Goal: Find specific page/section: Find specific page/section

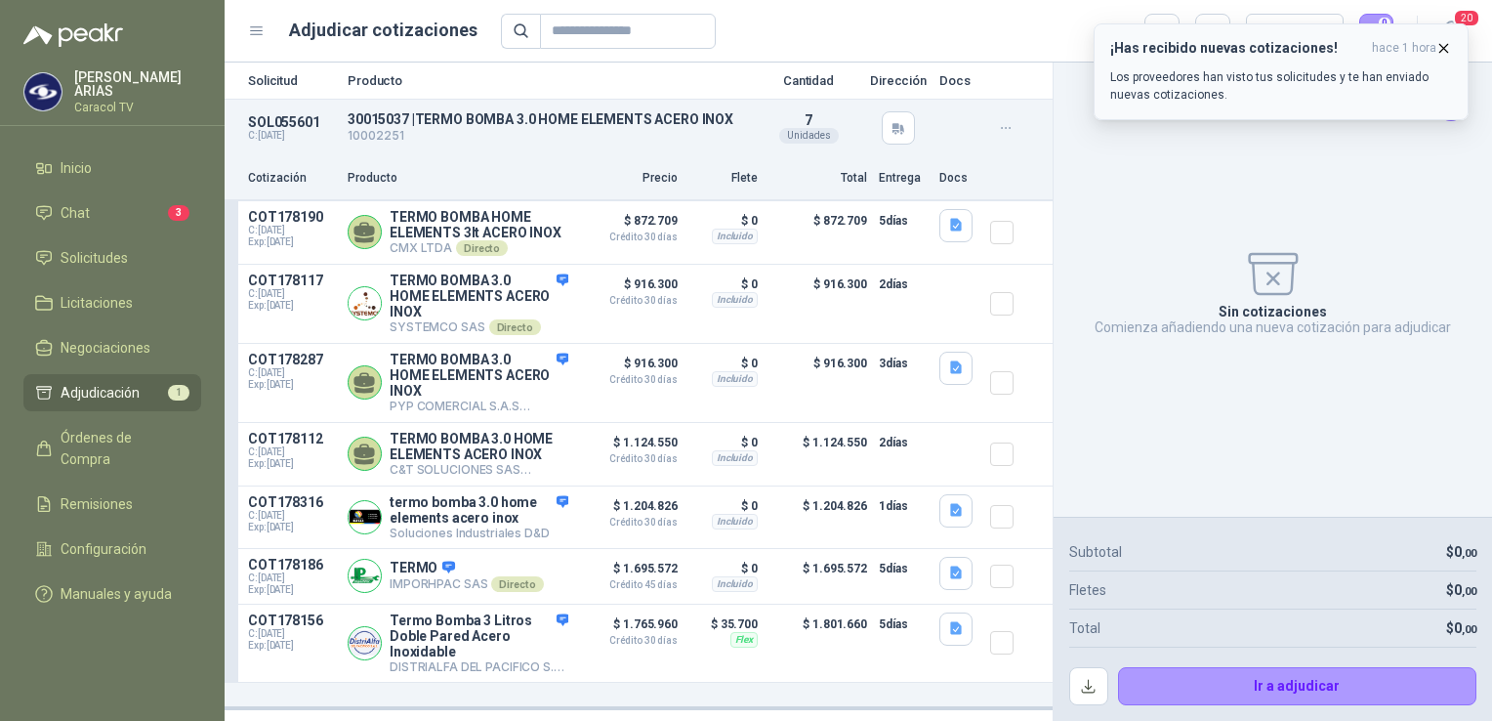
click at [1447, 45] on icon "button" at bounding box center [1443, 48] width 17 height 17
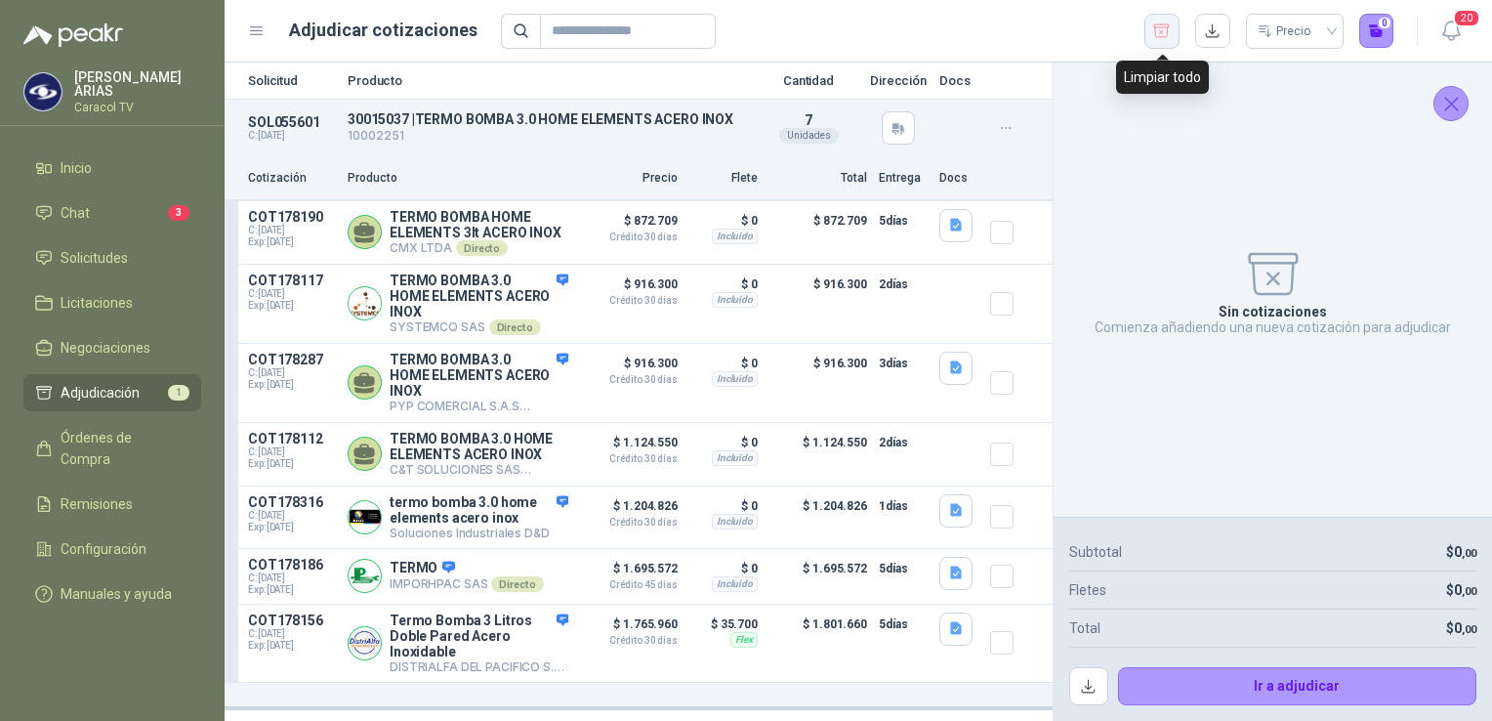
click at [1164, 32] on icon "button" at bounding box center [1161, 31] width 19 height 20
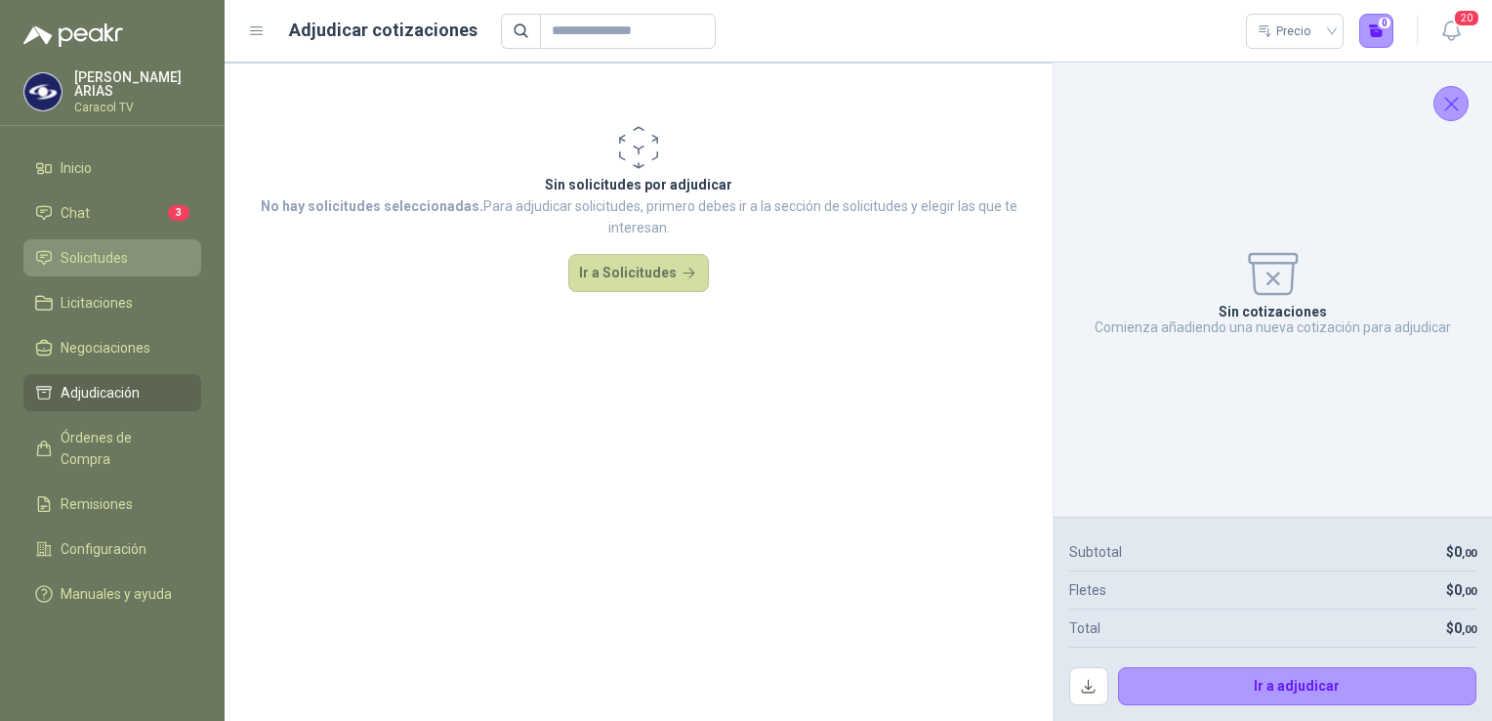
click at [118, 252] on span "Solicitudes" at bounding box center [94, 257] width 67 height 21
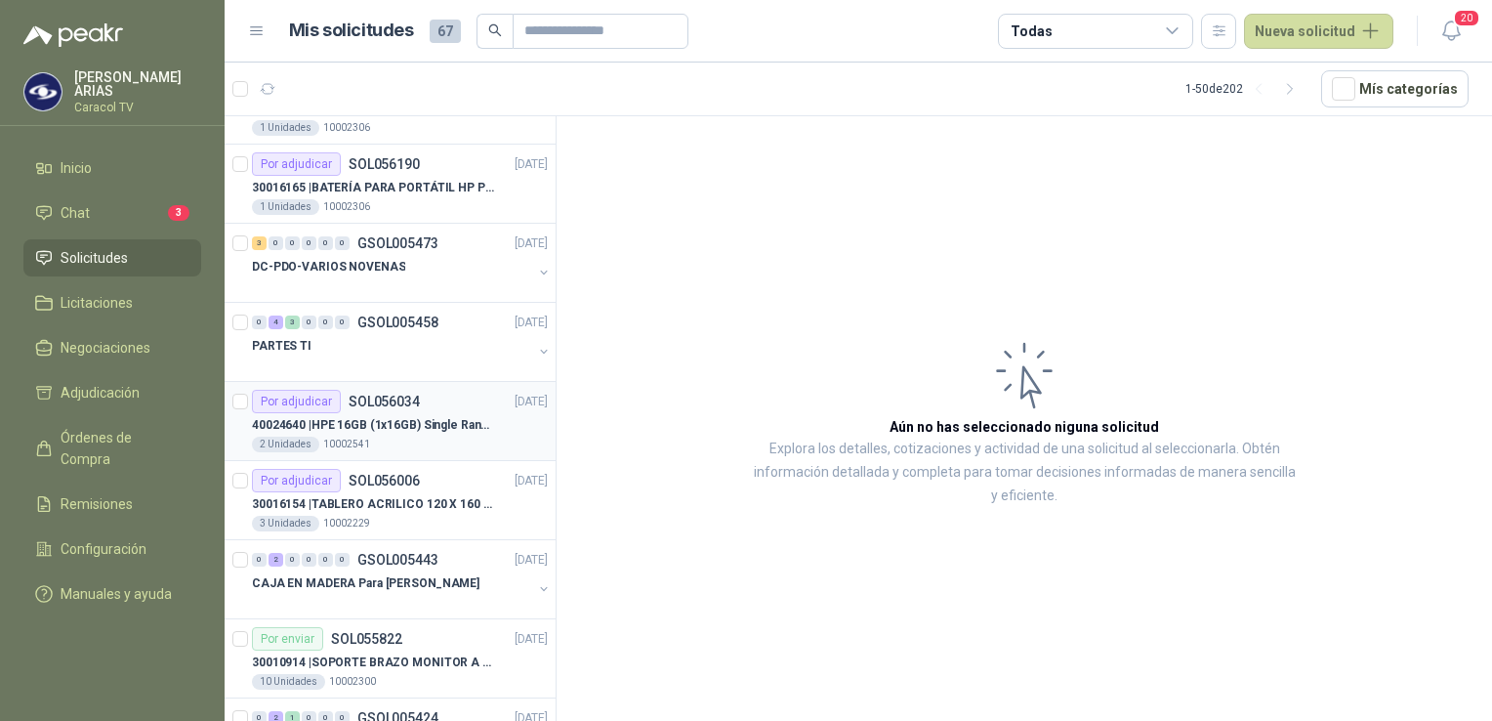
scroll to position [98, 0]
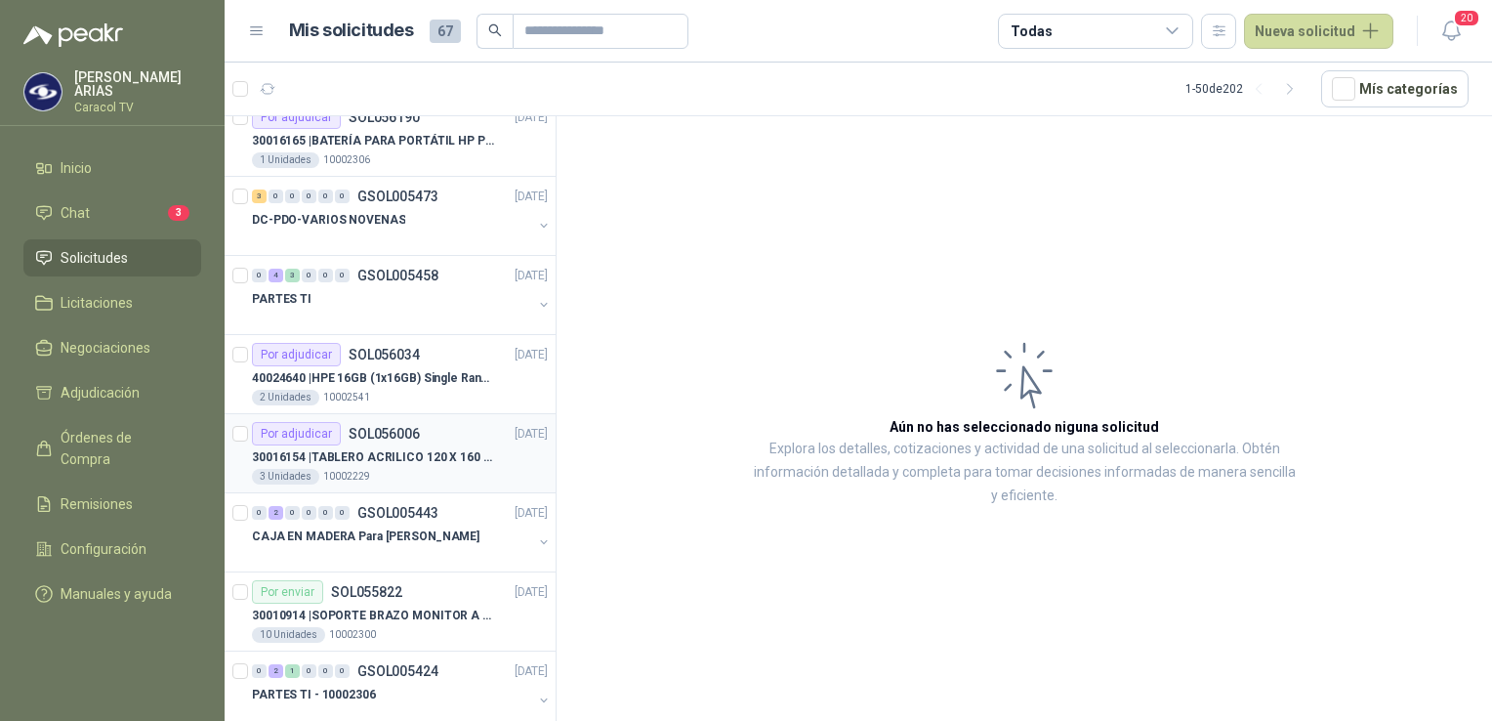
click at [372, 452] on p "30016154 | TABLERO ACRILICO 120 X 160 CON RUEDAS" at bounding box center [373, 457] width 243 height 19
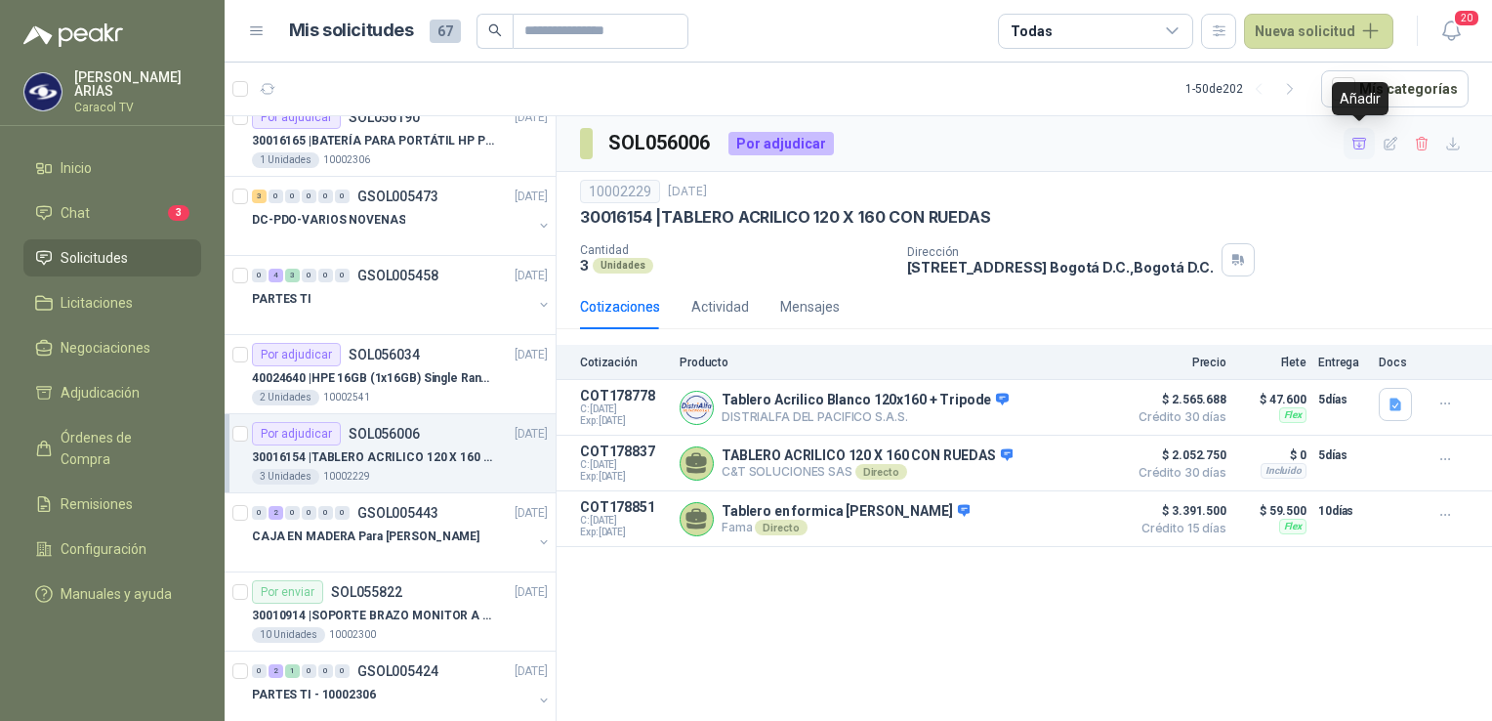
click at [1358, 146] on icon "button" at bounding box center [1359, 144] width 17 height 17
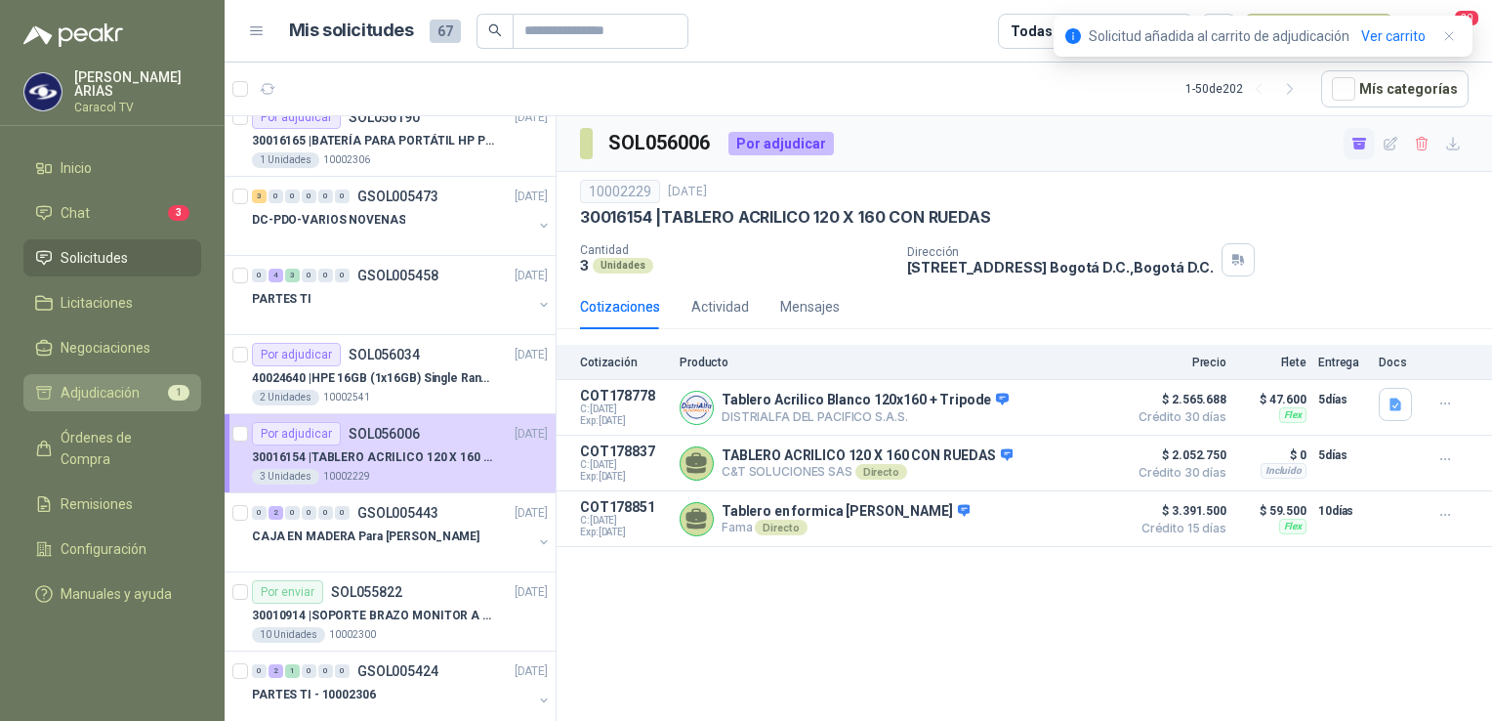
click at [103, 382] on span "Adjudicación" at bounding box center [100, 392] width 79 height 21
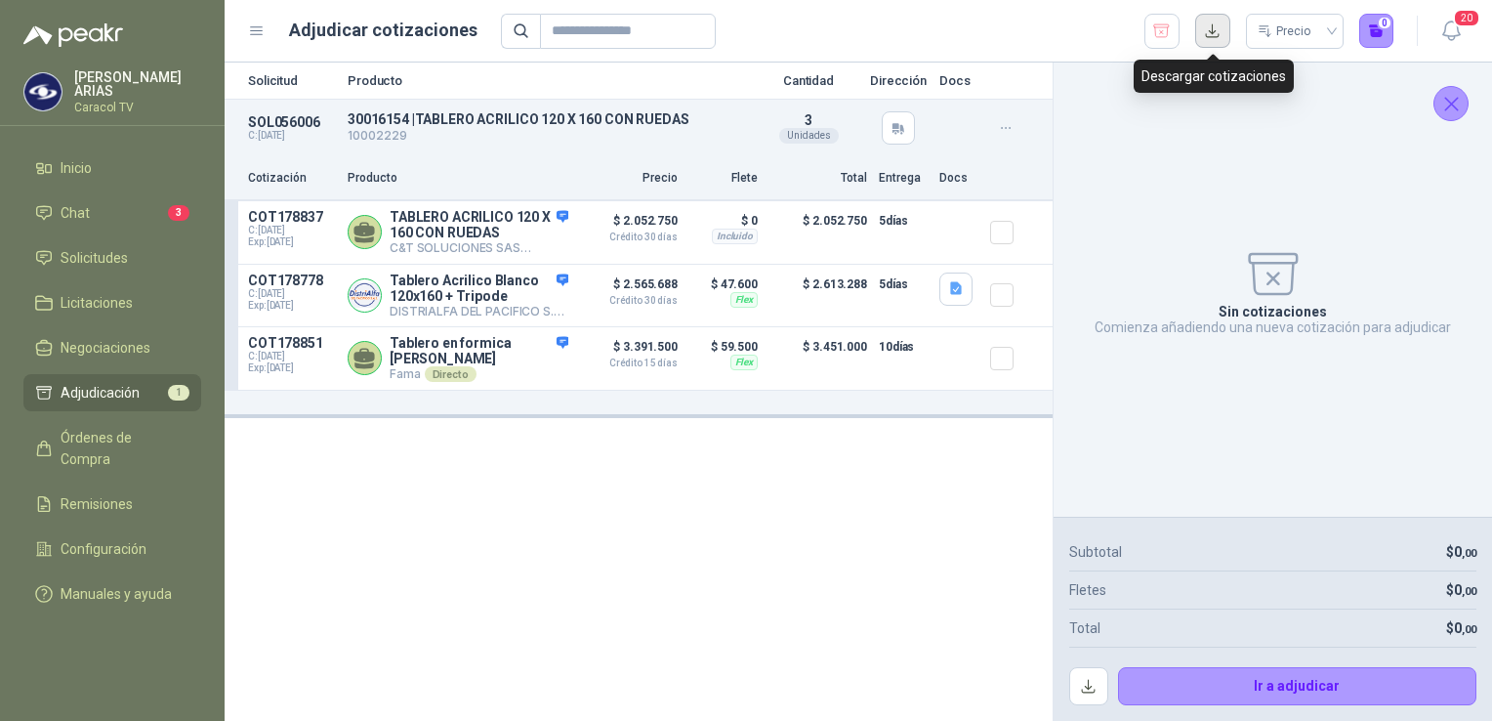
click at [1214, 35] on button "button" at bounding box center [1212, 31] width 35 height 35
